Goal: Navigation & Orientation: Understand site structure

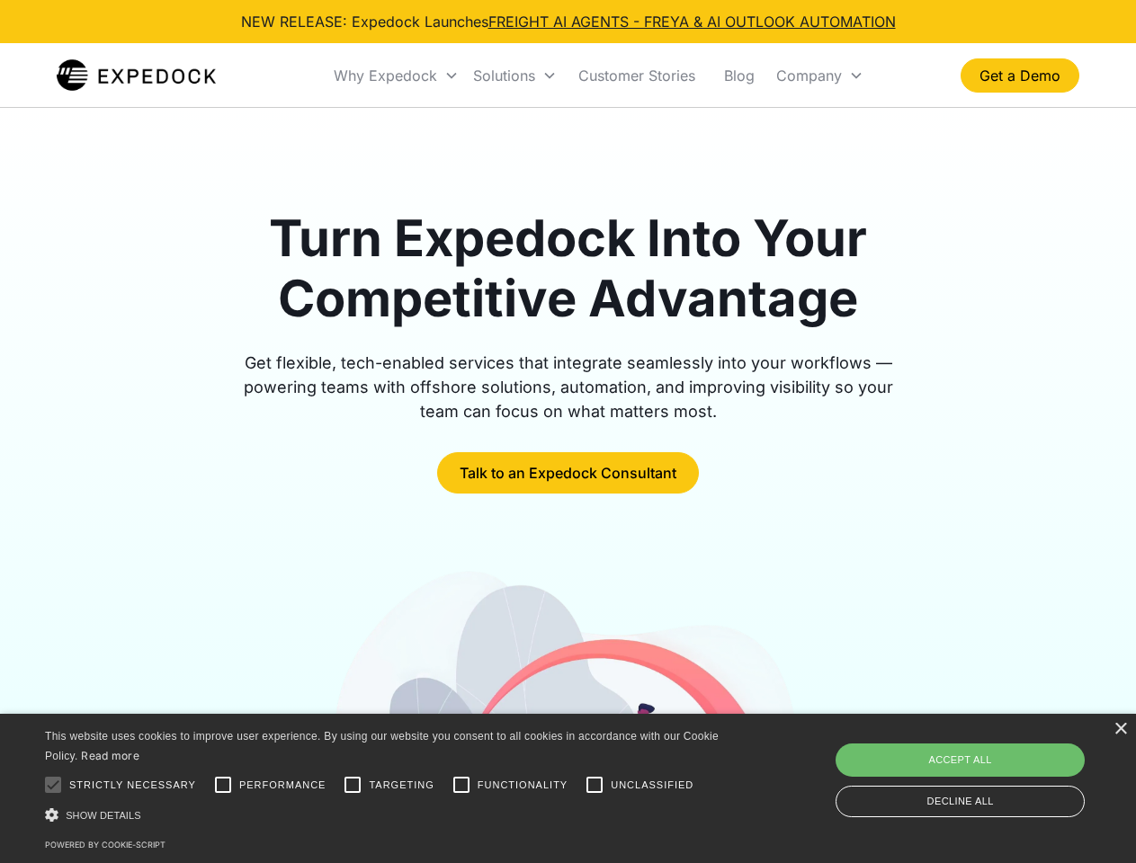
click at [397, 76] on div "Why Expedock" at bounding box center [385, 76] width 103 height 18
click at [514, 76] on div "Solutions" at bounding box center [504, 76] width 62 height 18
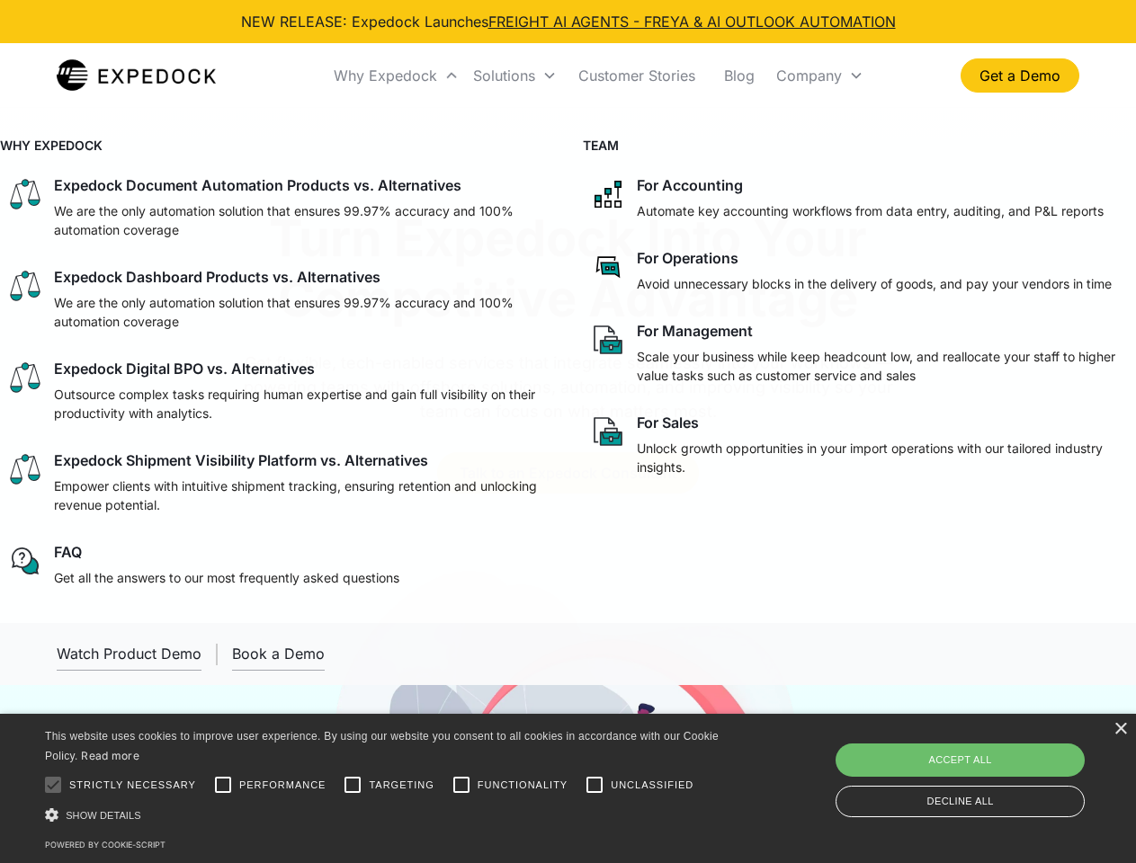
click at [819, 76] on div "Company" at bounding box center [809, 76] width 66 height 18
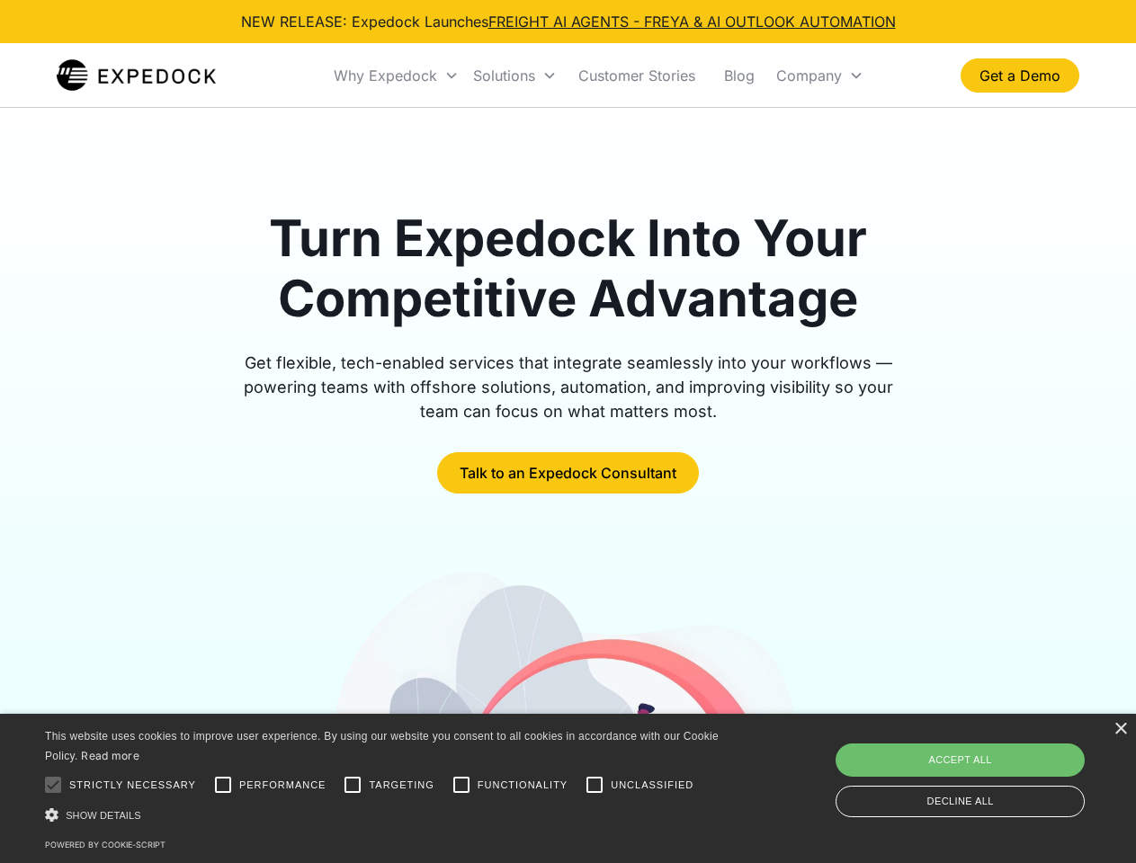
click at [53, 785] on div at bounding box center [53, 785] width 36 height 36
click at [223, 785] on input "Performance" at bounding box center [223, 785] width 36 height 36
checkbox input "true"
click at [352, 785] on input "Targeting" at bounding box center [352, 785] width 36 height 36
checkbox input "true"
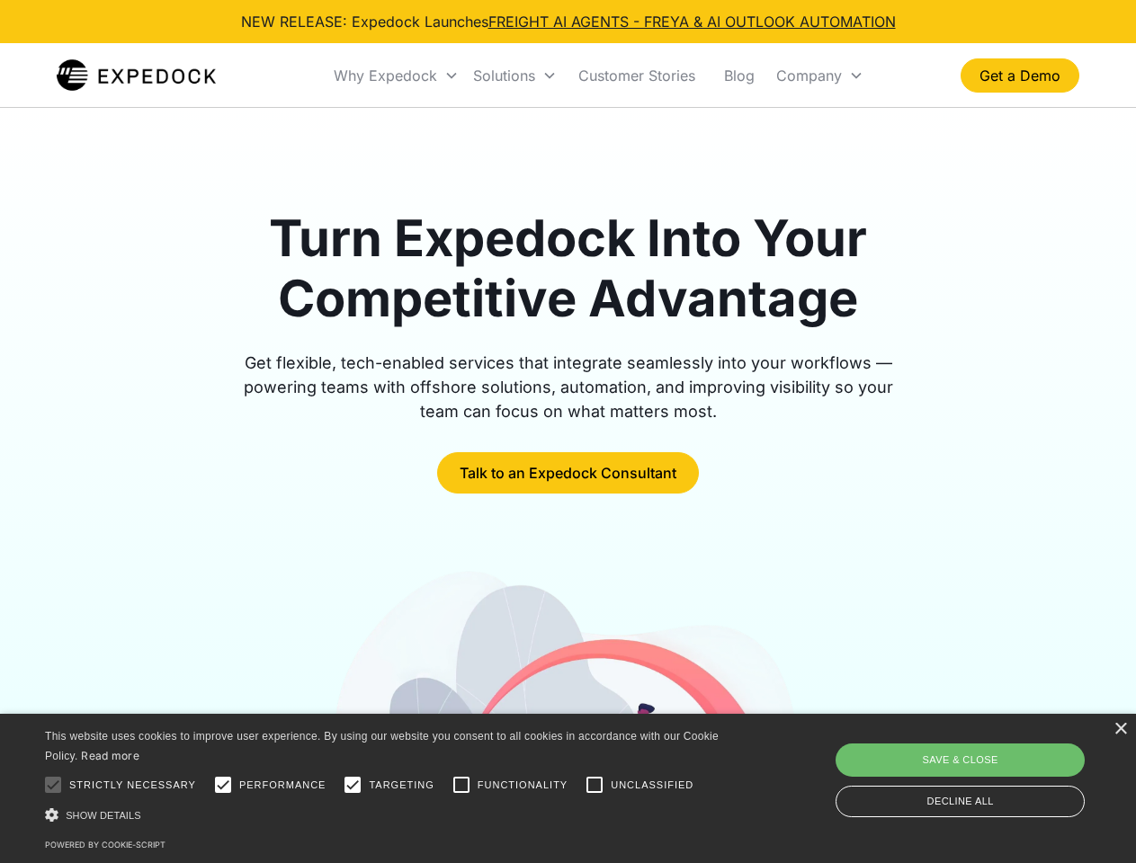
click at [461, 785] on input "Functionality" at bounding box center [461, 785] width 36 height 36
checkbox input "true"
click at [594, 785] on input "Unclassified" at bounding box center [594, 785] width 36 height 36
checkbox input "true"
click at [385, 815] on div "Show details Hide details" at bounding box center [385, 815] width 680 height 19
